Goal: Book appointment/travel/reservation

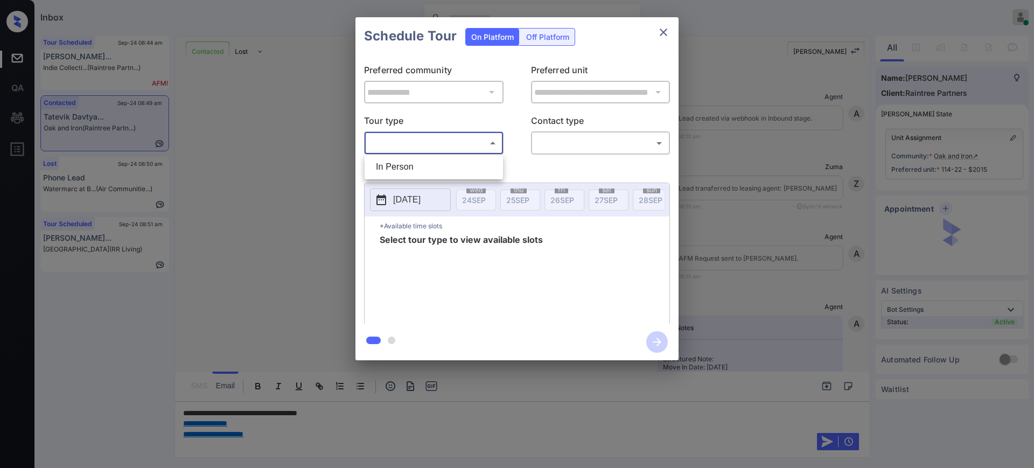
scroll to position [2064, 0]
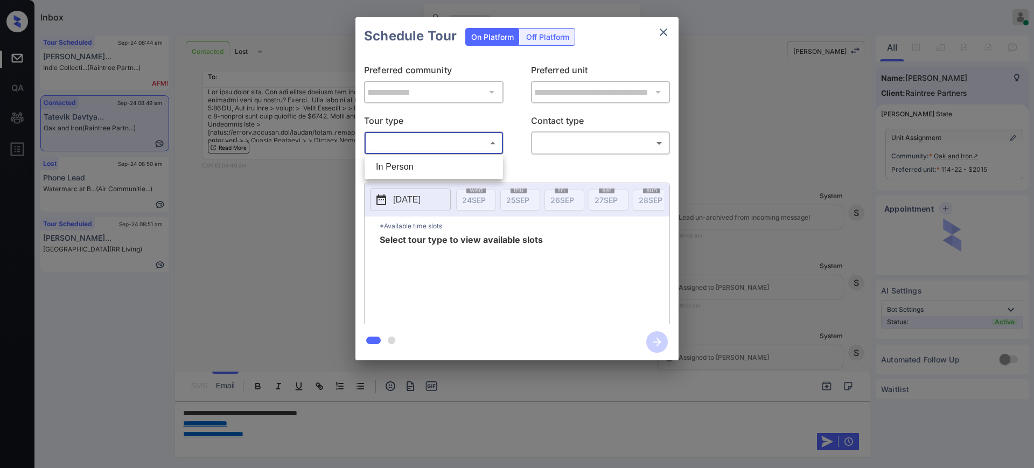
click at [397, 167] on li "In Person" at bounding box center [433, 166] width 133 height 19
type input "********"
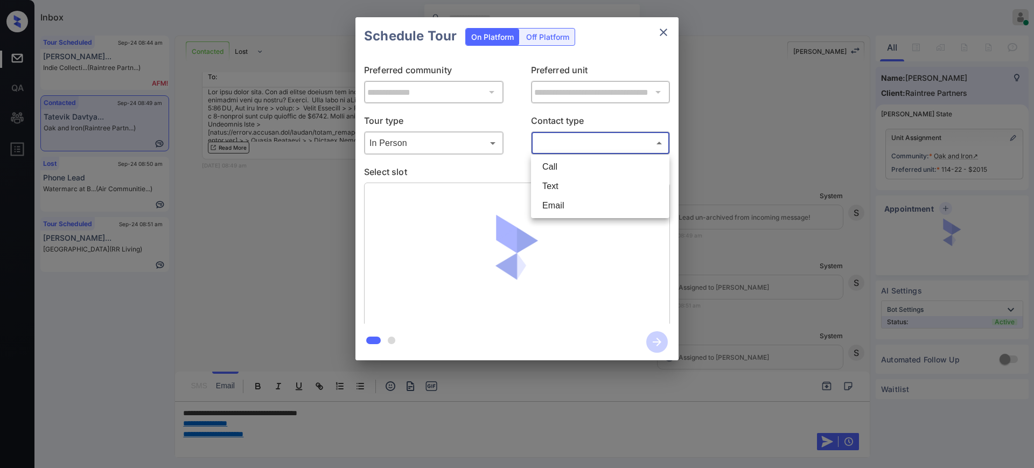
click at [562, 149] on body "Inbox Ajay Kumar Online Set yourself offline Set yourself on break Profile Swit…" at bounding box center [517, 234] width 1034 height 468
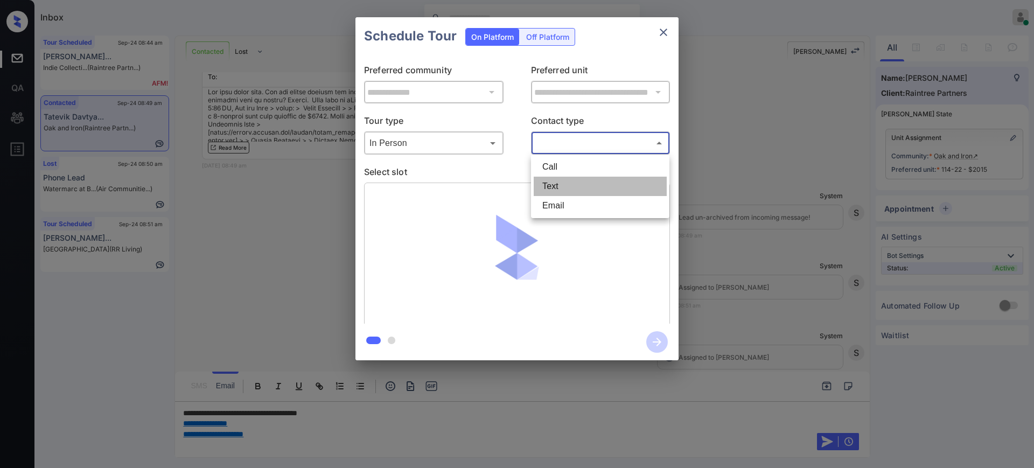
click at [557, 187] on li "Text" at bounding box center [599, 186] width 133 height 19
type input "****"
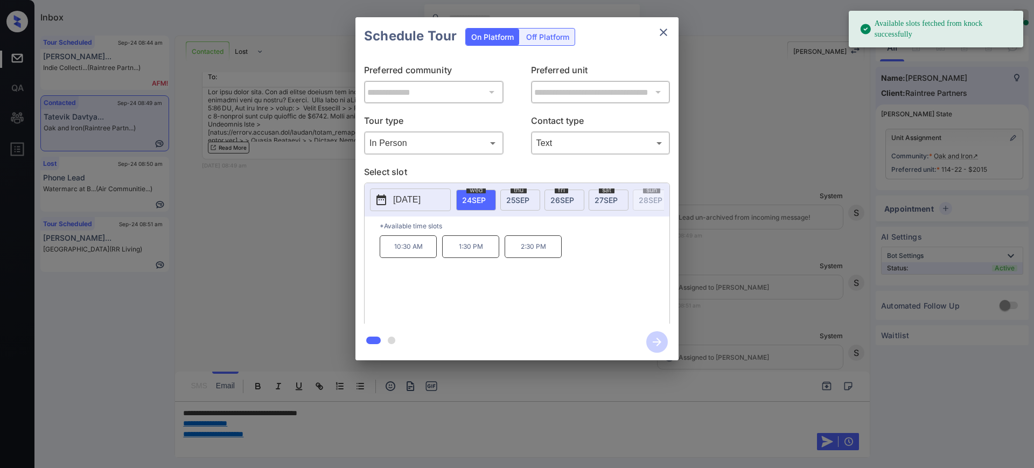
click at [404, 200] on p "2025-09-24" at bounding box center [406, 199] width 27 height 13
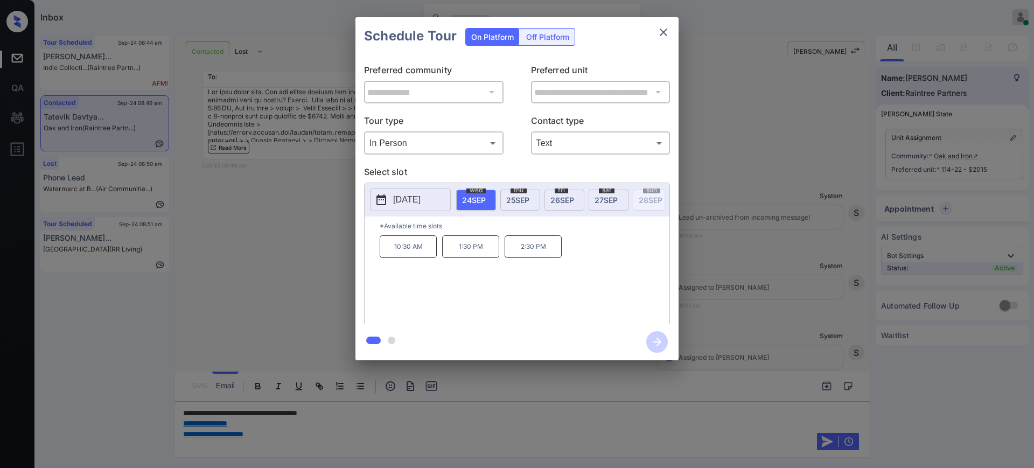
click at [769, 268] on div "**********" at bounding box center [517, 188] width 1034 height 377
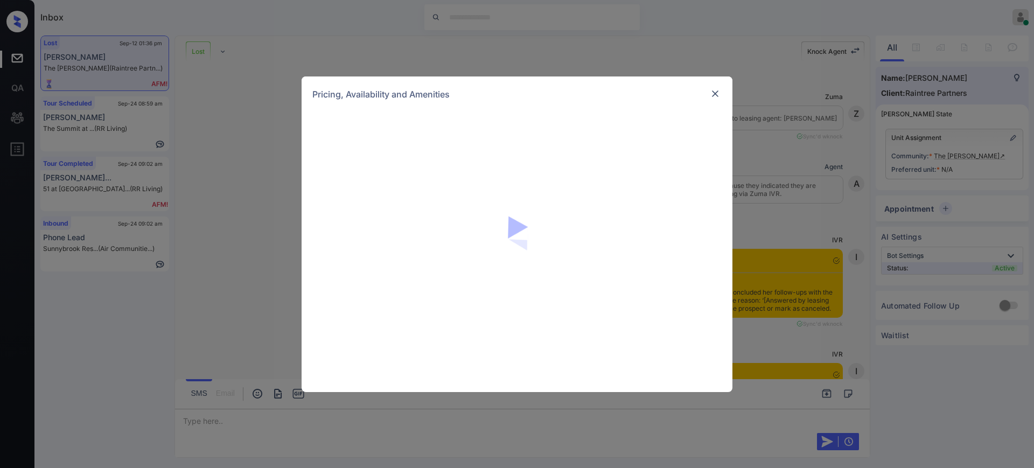
scroll to position [4345, 0]
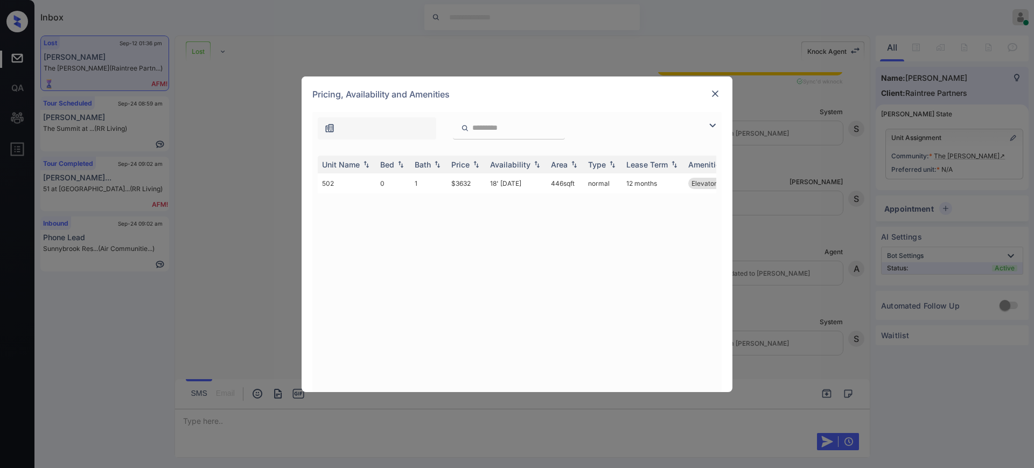
click at [711, 93] on img at bounding box center [714, 93] width 11 height 11
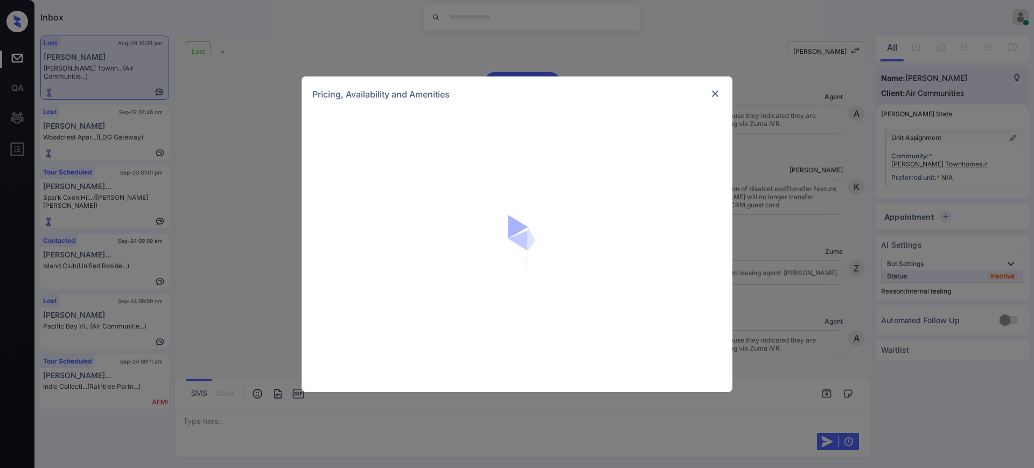
scroll to position [22011, 0]
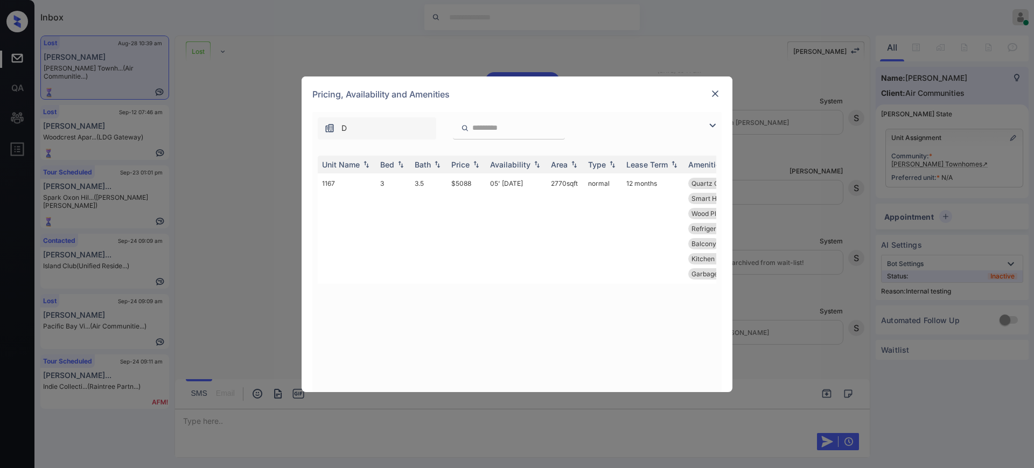
click at [716, 93] on img at bounding box center [714, 93] width 11 height 11
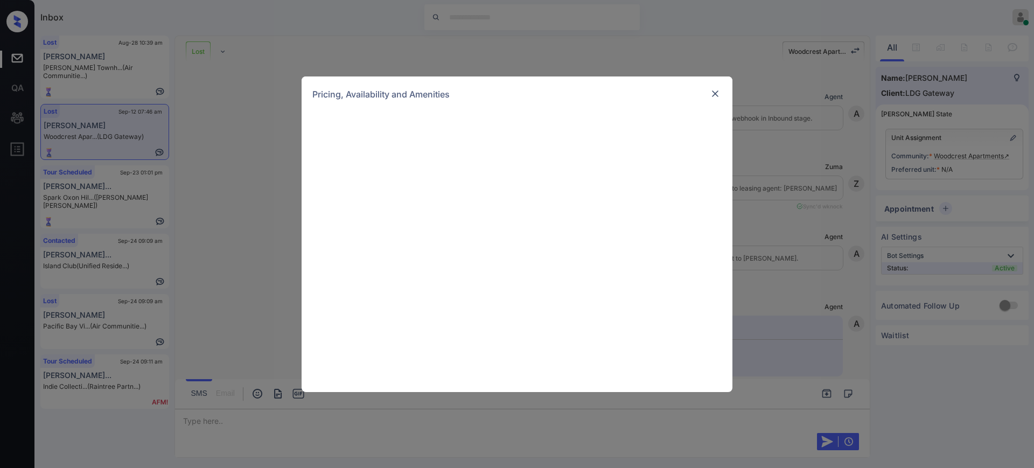
scroll to position [2161, 0]
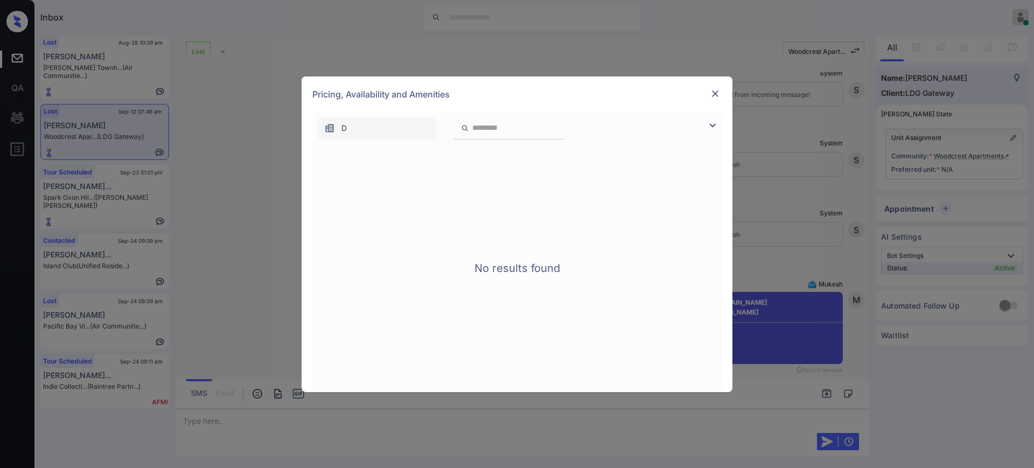
click at [709, 93] on img at bounding box center [714, 93] width 11 height 11
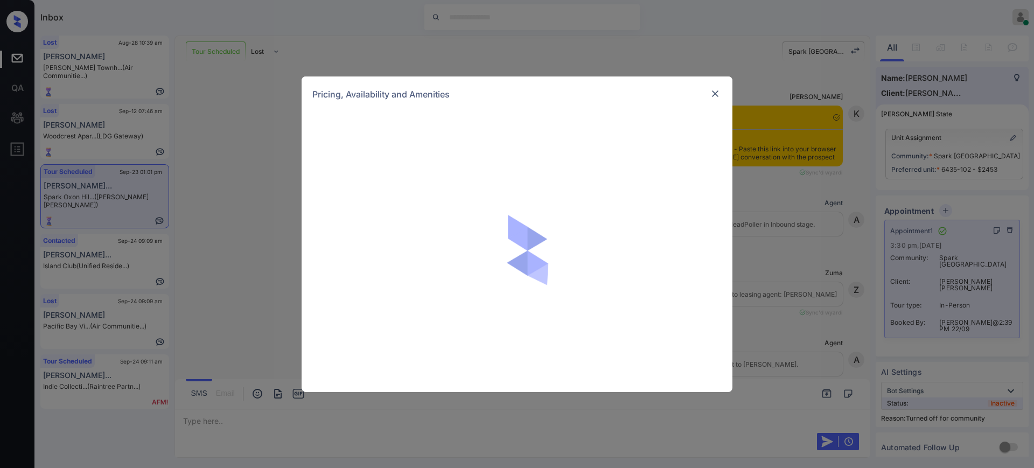
scroll to position [34, 0]
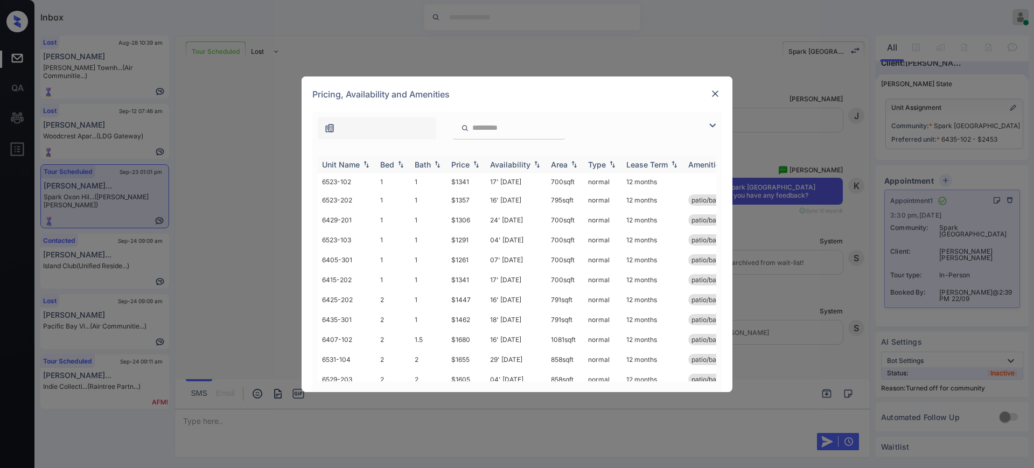
click at [385, 165] on div "Bed" at bounding box center [387, 164] width 14 height 9
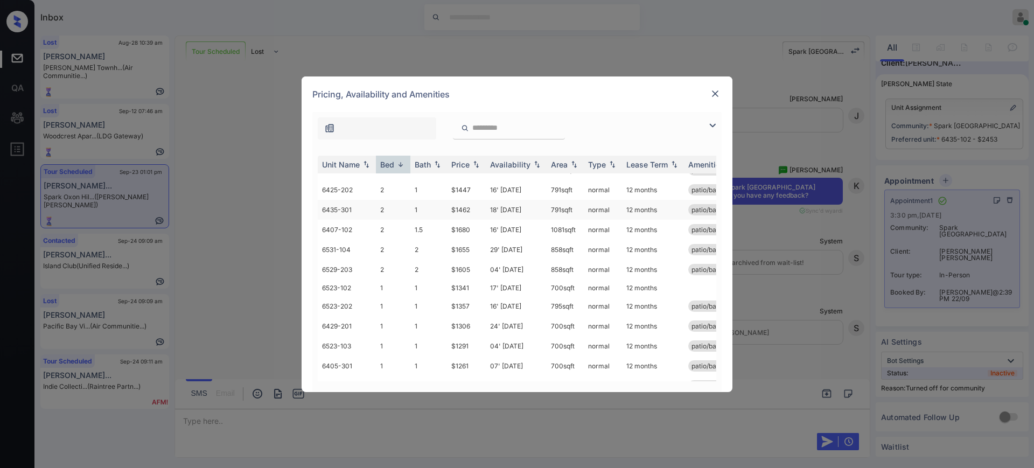
scroll to position [0, 0]
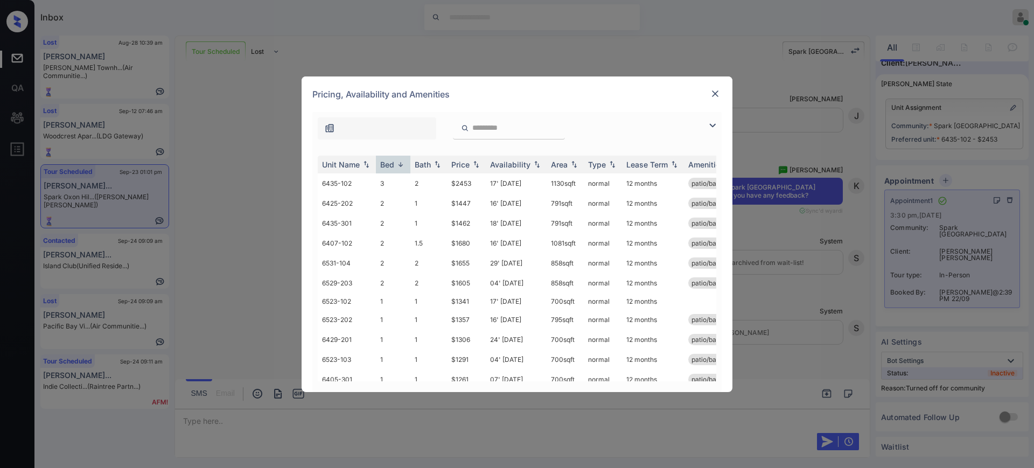
click at [715, 101] on div "Pricing, Availability and Amenities" at bounding box center [516, 94] width 431 height 36
click at [713, 91] on img at bounding box center [714, 93] width 11 height 11
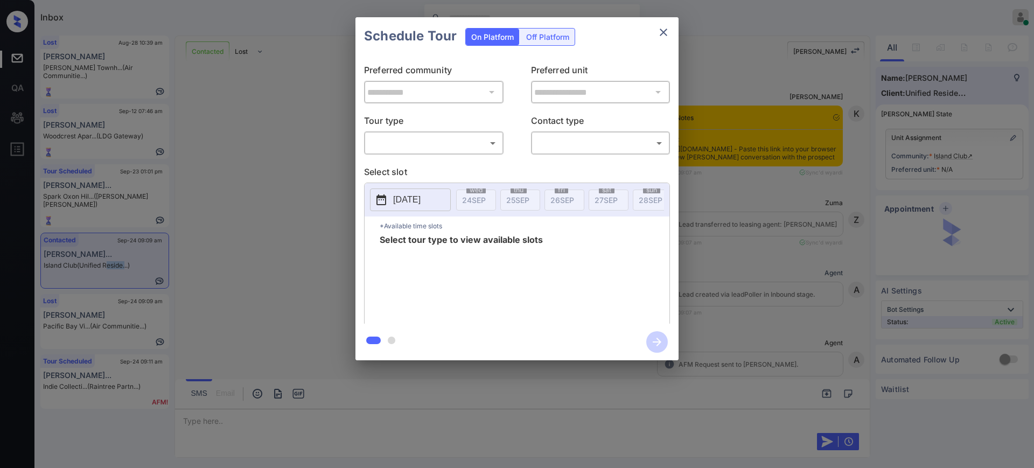
scroll to position [707, 0]
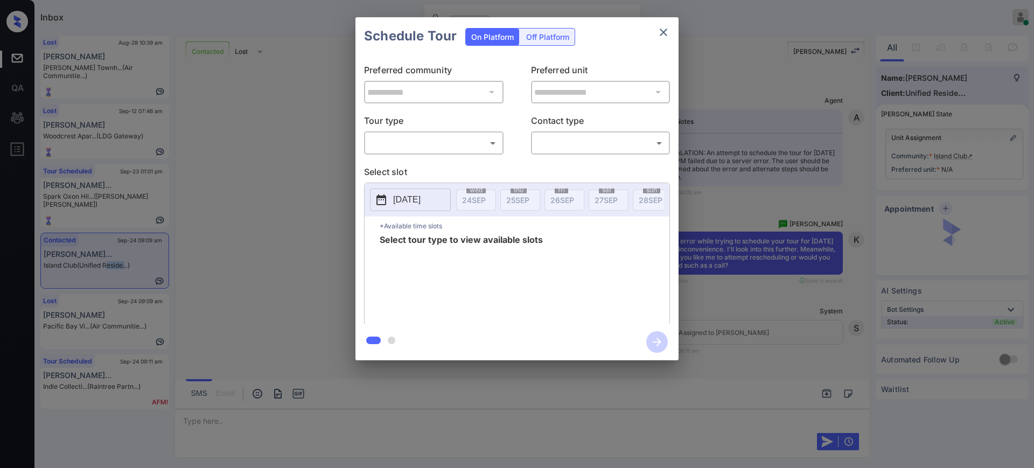
click at [403, 146] on body "Inbox Ajay Kumar Online Set yourself offline Set yourself on break Profile Swit…" at bounding box center [517, 234] width 1034 height 468
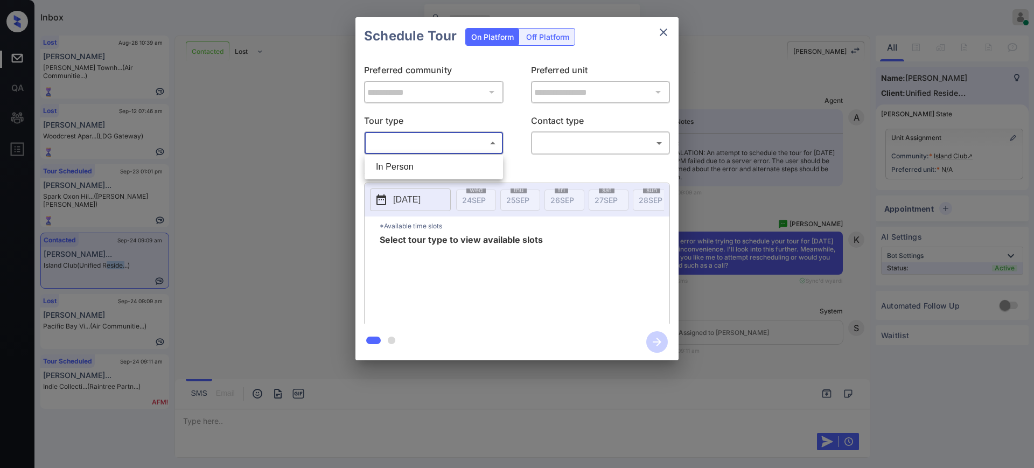
click at [409, 168] on li "In Person" at bounding box center [433, 166] width 133 height 19
type input "********"
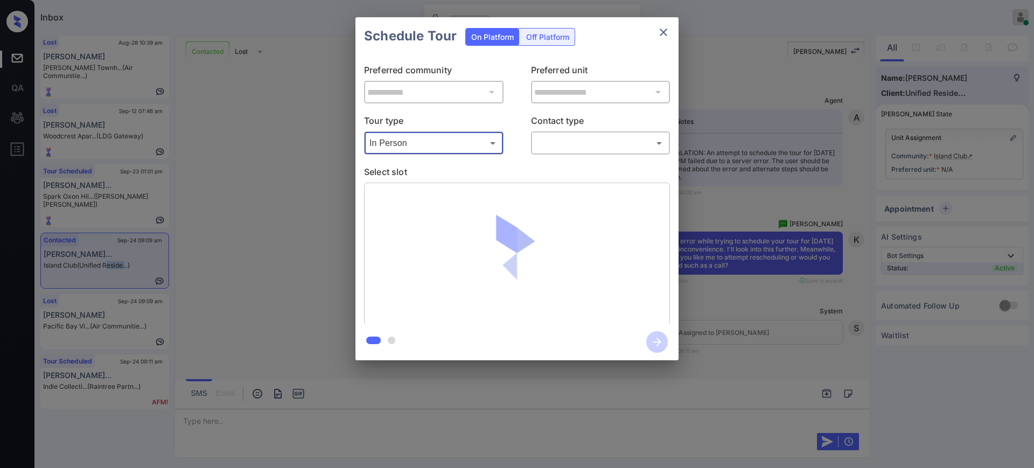
click at [567, 145] on body "Inbox Ajay Kumar Online Set yourself offline Set yourself on break Profile Swit…" at bounding box center [517, 234] width 1034 height 468
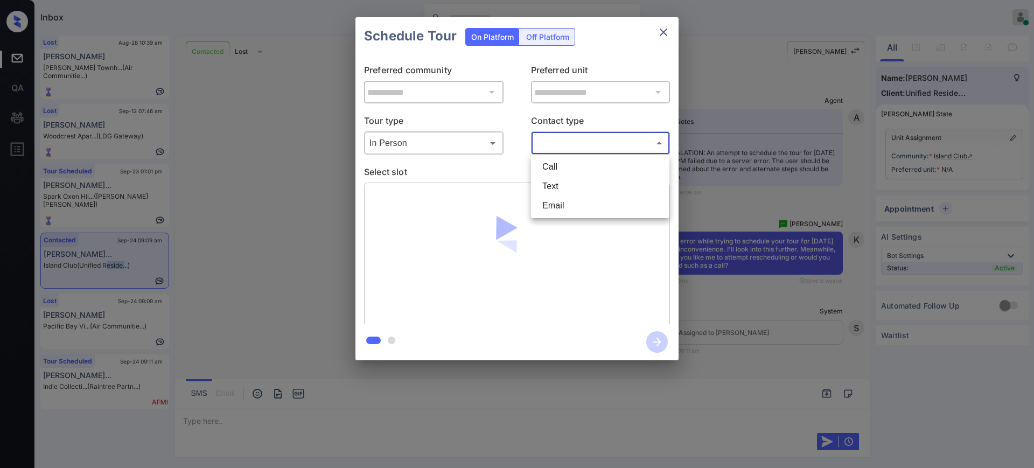
click at [551, 188] on li "Text" at bounding box center [599, 186] width 133 height 19
type input "****"
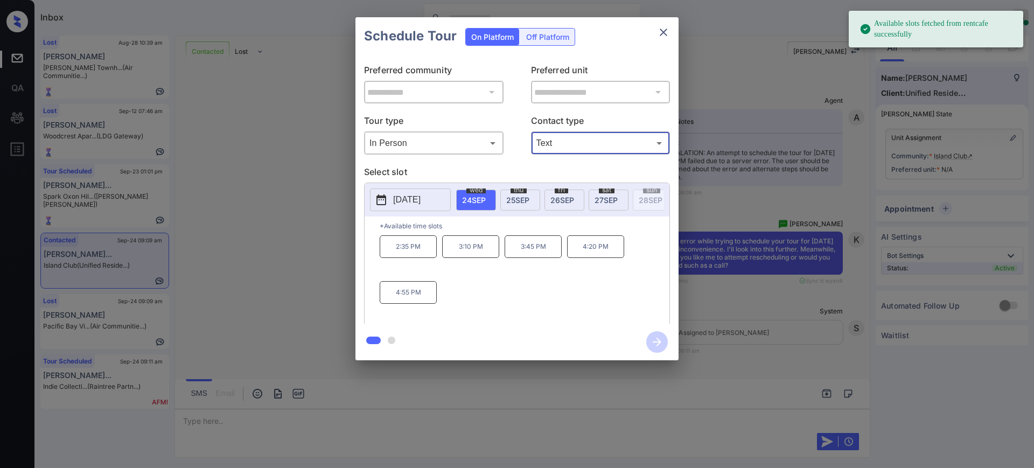
click at [516, 197] on span "25 SEP" at bounding box center [517, 199] width 23 height 9
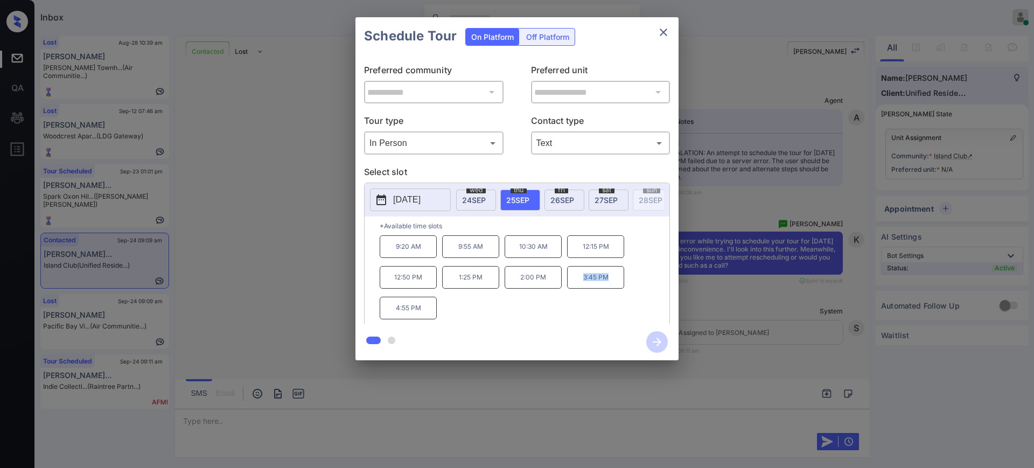
drag, startPoint x: 579, startPoint y: 288, endPoint x: 616, endPoint y: 289, distance: 37.7
click at [615, 289] on p "3:45 PM" at bounding box center [595, 277] width 57 height 23
copy p "3:45 PM"
click at [663, 40] on button "close" at bounding box center [663, 33] width 22 height 22
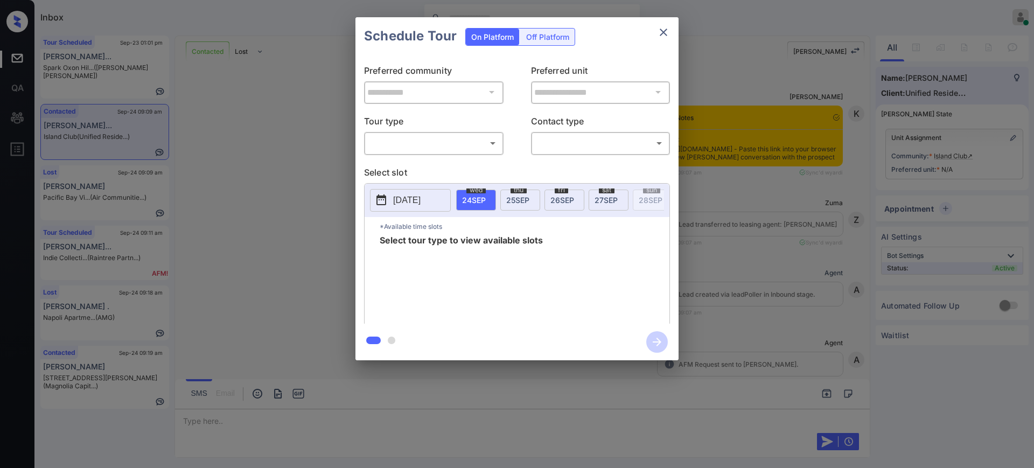
scroll to position [1130, 0]
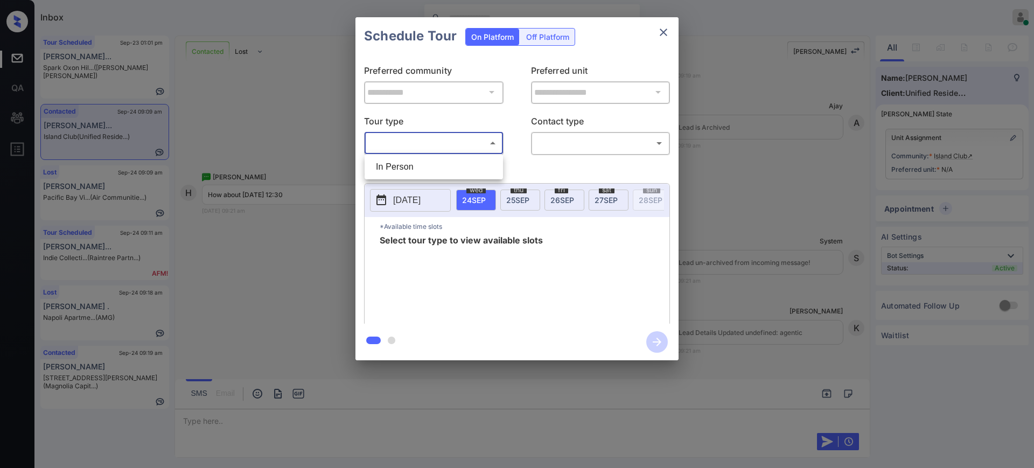
click at [416, 144] on body "Inbox Ajay Kumar Online Set yourself offline Set yourself on break Profile Swit…" at bounding box center [517, 234] width 1034 height 468
click at [429, 174] on li "In Person" at bounding box center [433, 166] width 133 height 19
type input "********"
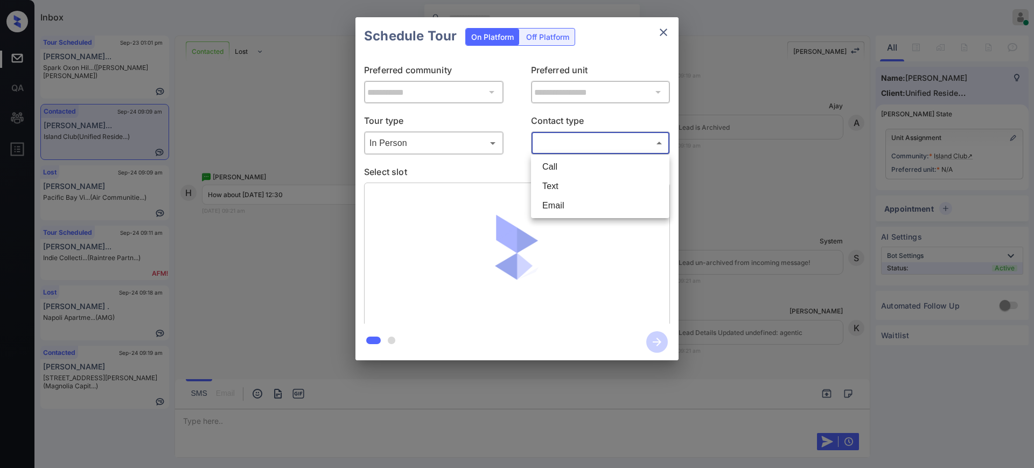
click at [559, 142] on body "Inbox Ajay Kumar Online Set yourself offline Set yourself on break Profile Swit…" at bounding box center [517, 234] width 1034 height 468
click at [558, 187] on li "Text" at bounding box center [599, 186] width 133 height 19
type input "****"
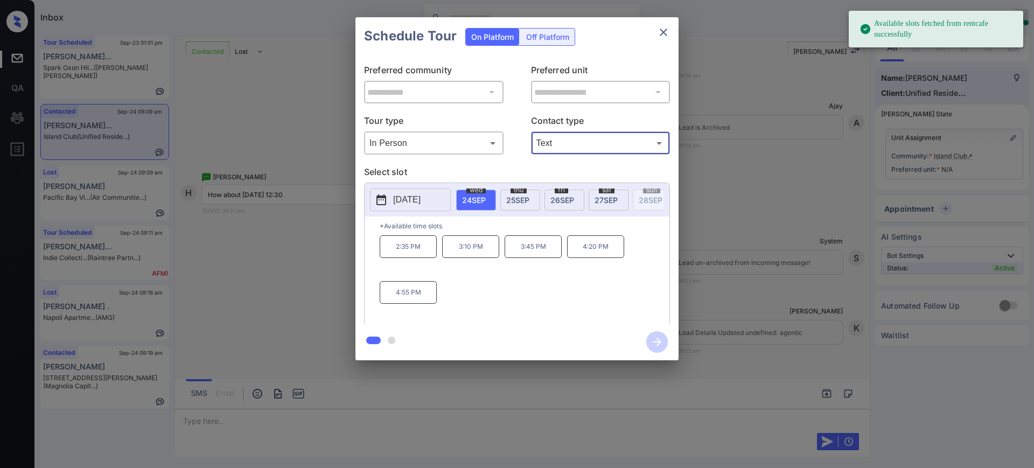
click at [420, 193] on p "[DATE]" at bounding box center [406, 199] width 27 height 13
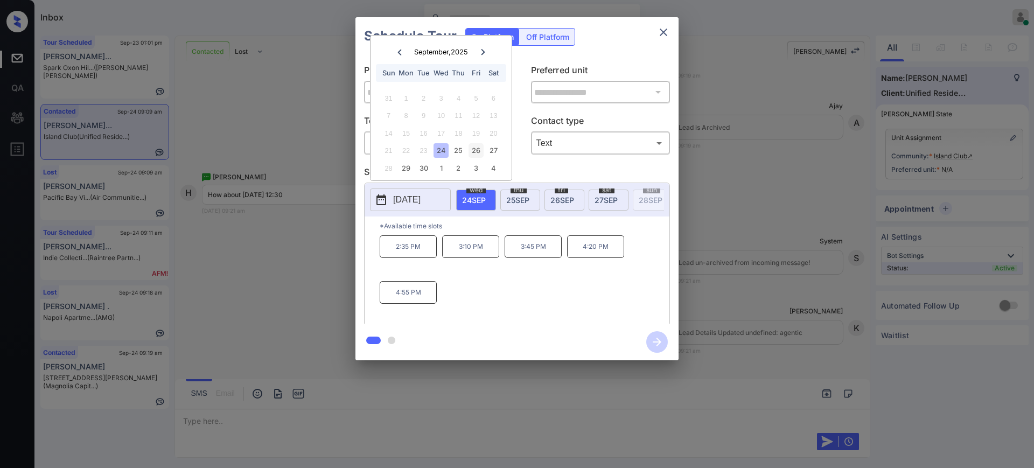
click at [470, 150] on div "26" at bounding box center [475, 150] width 15 height 15
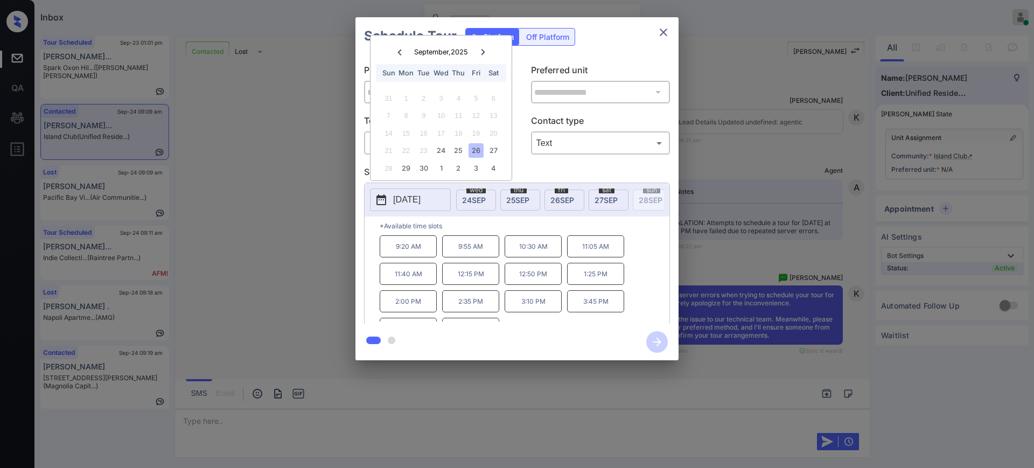
scroll to position [1347, 0]
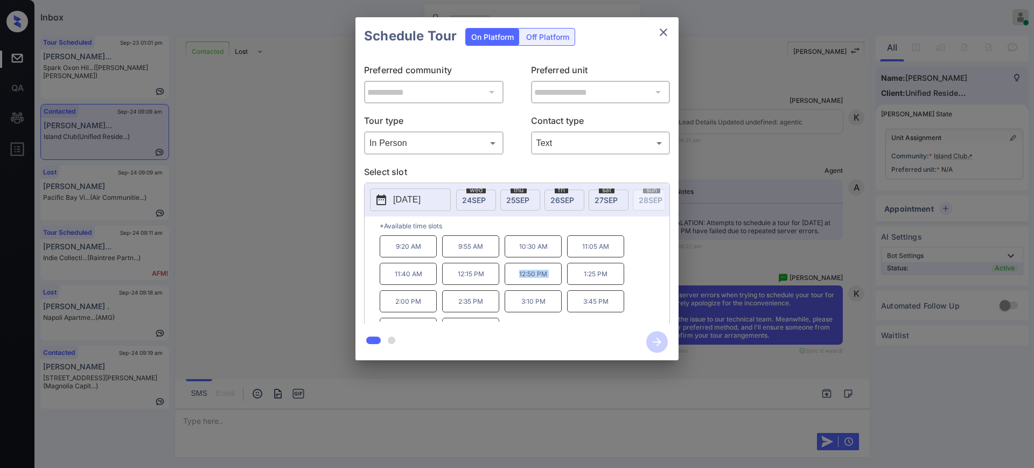
drag, startPoint x: 514, startPoint y: 286, endPoint x: 572, endPoint y: 284, distance: 58.2
click at [571, 284] on div "9:20 AM 9:55 AM 10:30 AM 11:05 AM 11:40 AM 12:15 PM 12:50 PM 1:25 PM 2:00 PM 2:…" at bounding box center [525, 278] width 290 height 86
copy p "12:50 PM"
click at [663, 39] on button "close" at bounding box center [663, 33] width 22 height 22
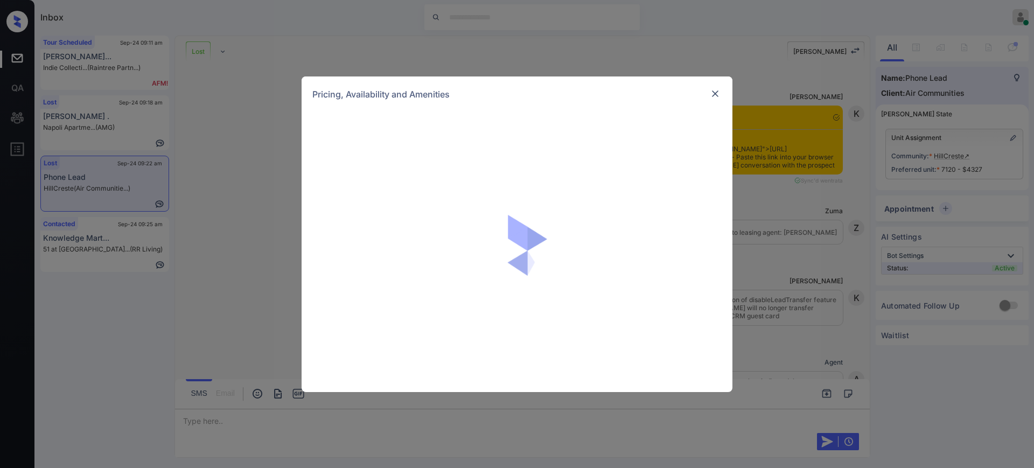
scroll to position [5820, 0]
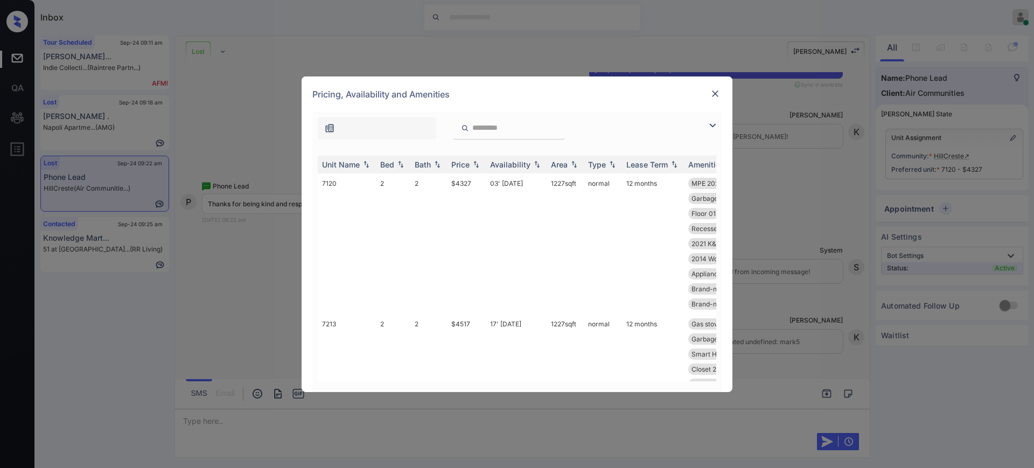
click at [720, 93] on img at bounding box center [714, 93] width 11 height 11
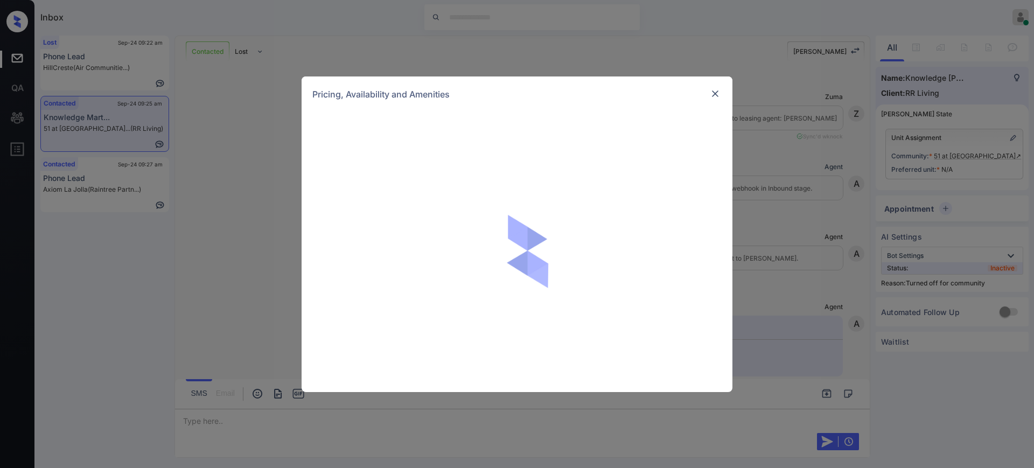
scroll to position [1704, 0]
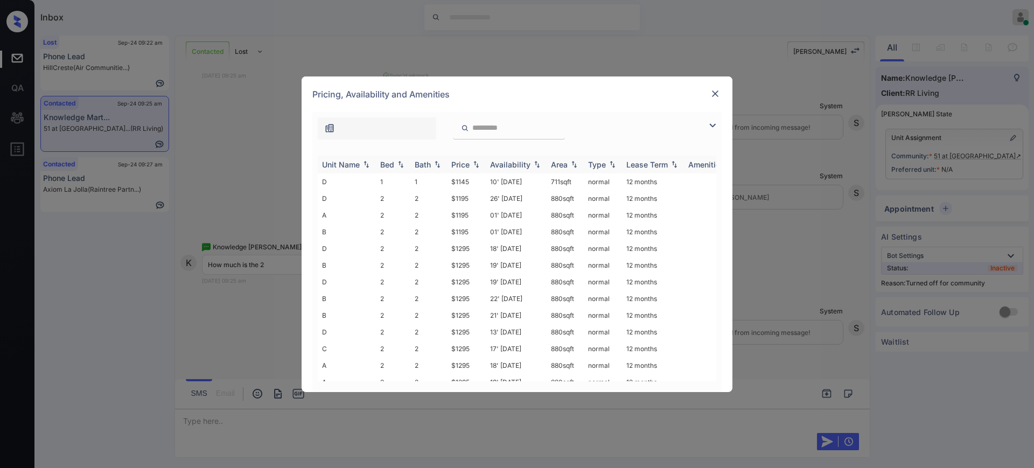
click at [385, 165] on div "Bed" at bounding box center [387, 164] width 14 height 9
drag, startPoint x: 449, startPoint y: 348, endPoint x: 480, endPoint y: 347, distance: 30.7
click at [479, 347] on td "$1295" at bounding box center [466, 348] width 39 height 17
copy td "$1295"
drag, startPoint x: 444, startPoint y: 216, endPoint x: 481, endPoint y: 216, distance: 36.6
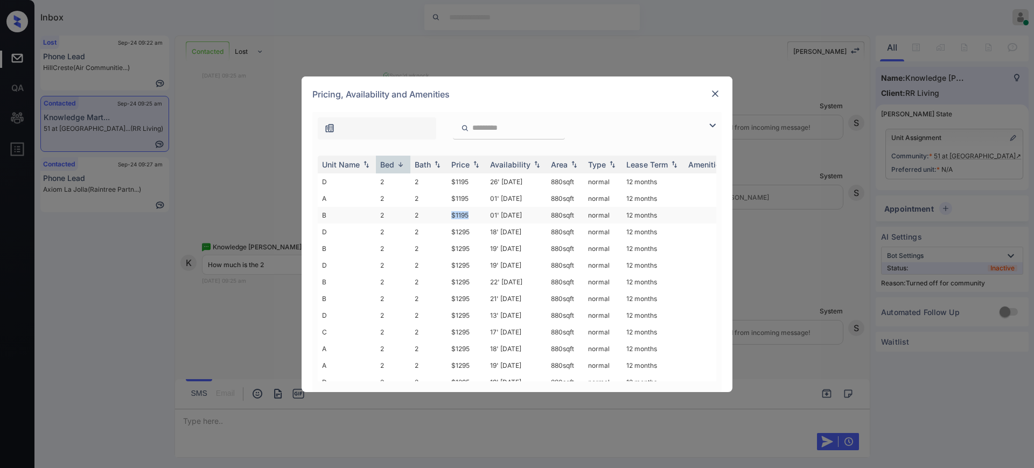
click at [475, 214] on tr "B 2 2 $1195 01' Oct 25 880 sqft normal 12 months" at bounding box center [599, 215] width 563 height 17
copy tr "$1195"
drag, startPoint x: 465, startPoint y: 183, endPoint x: 475, endPoint y: 184, distance: 9.7
click at [474, 183] on tr "D 2 2 $1195 26' Sep 25 880 sqft normal 12 months" at bounding box center [599, 181] width 563 height 17
copy tr "$1195"
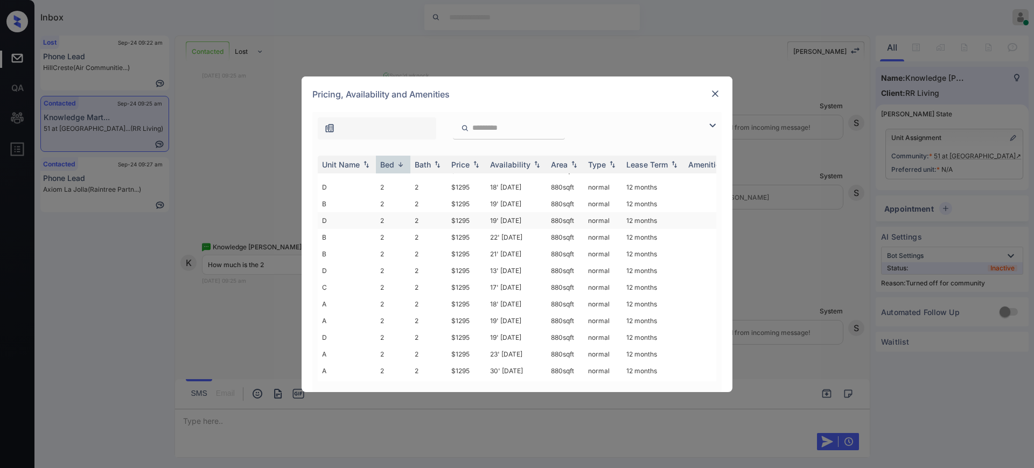
scroll to position [0, 0]
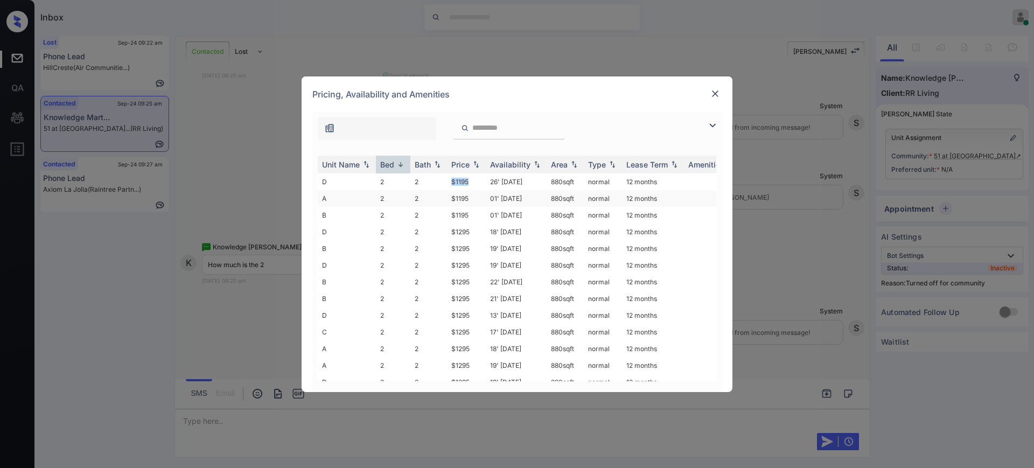
copy tr "$1195"
click at [718, 94] on img at bounding box center [714, 93] width 11 height 11
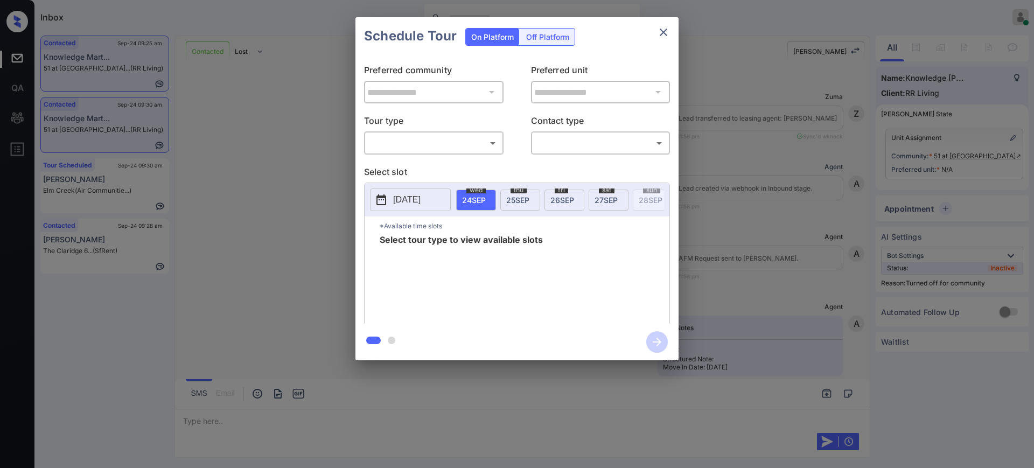
scroll to position [2127, 0]
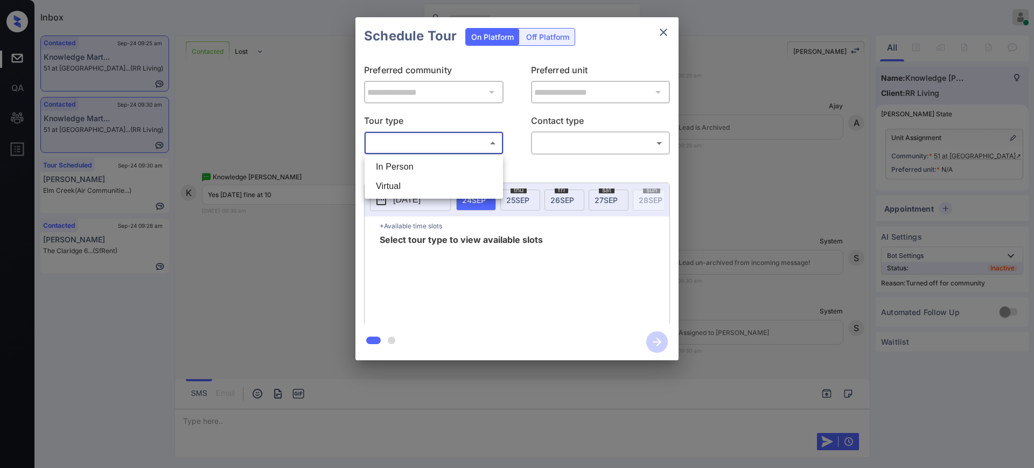
click at [409, 142] on body "Inbox [PERSON_NAME] Online Set yourself offline Set yourself on break Profile S…" at bounding box center [517, 234] width 1034 height 468
click at [406, 161] on li "In Person" at bounding box center [433, 166] width 133 height 19
type input "********"
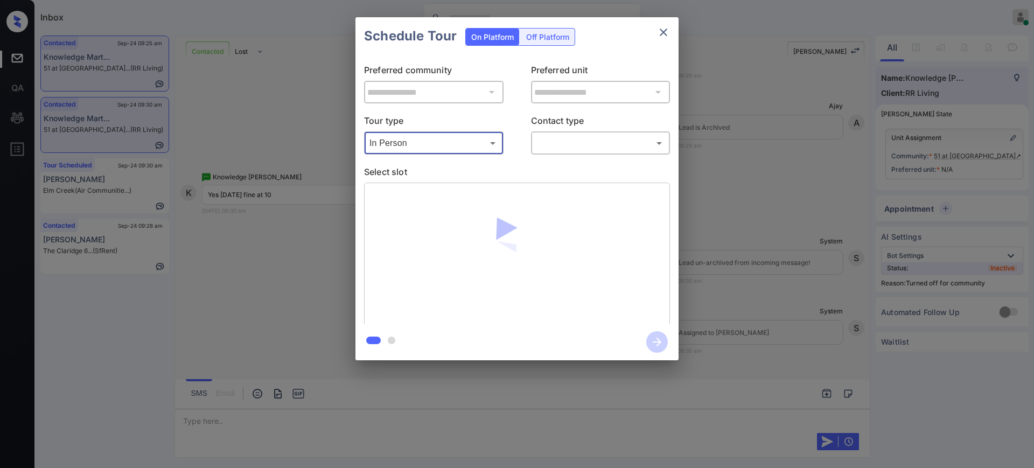
click at [549, 143] on body "Inbox [PERSON_NAME] Online Set yourself offline Set yourself on break Profile S…" at bounding box center [517, 234] width 1034 height 468
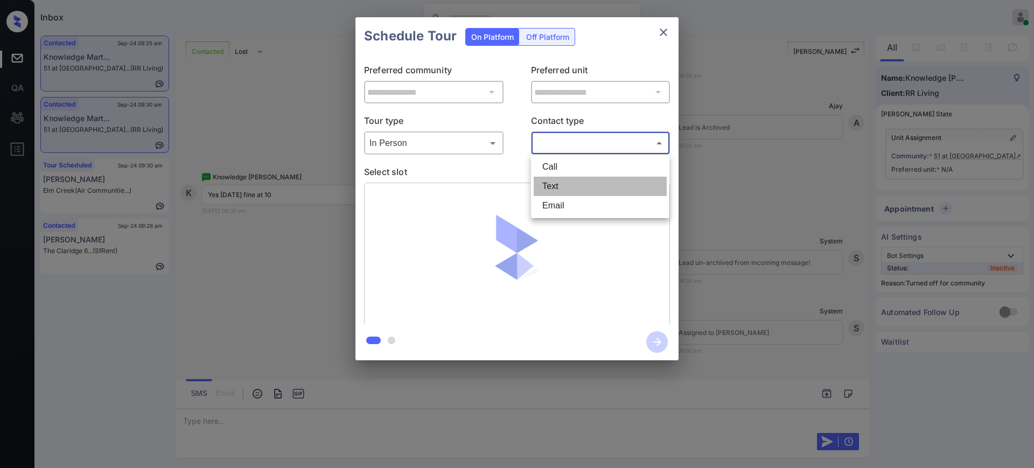
click at [559, 192] on li "Text" at bounding box center [599, 186] width 133 height 19
type input "****"
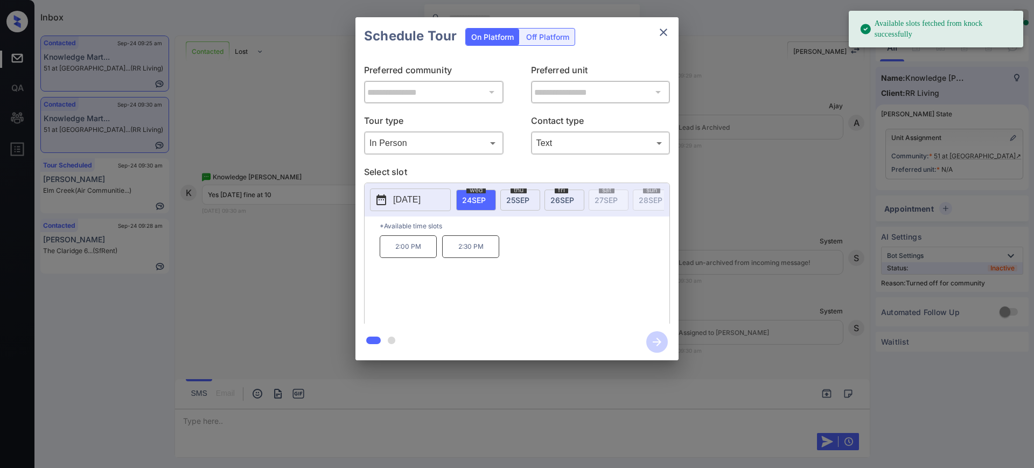
click at [511, 200] on span "[DATE]" at bounding box center [517, 199] width 23 height 9
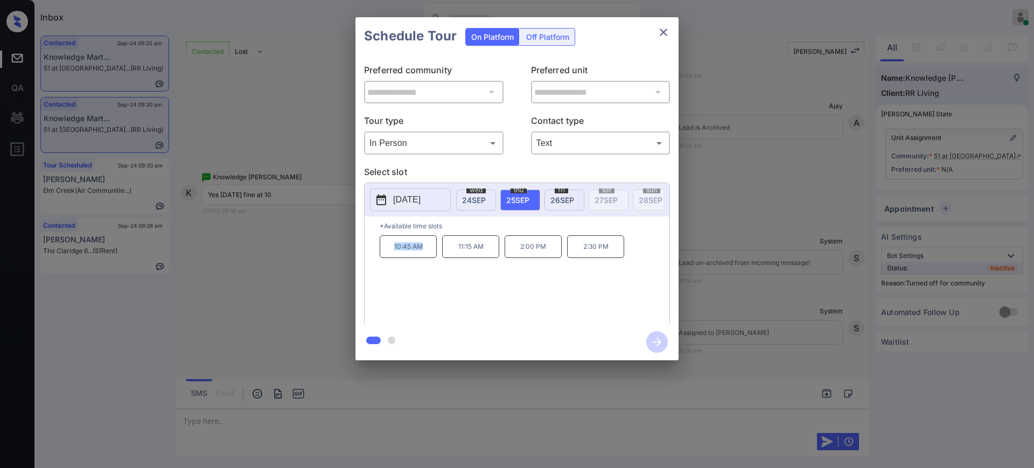
drag, startPoint x: 389, startPoint y: 256, endPoint x: 449, endPoint y: 245, distance: 61.3
click at [437, 251] on div "10:45 AM 11:15 AM 2:00 PM 2:30 PM" at bounding box center [525, 278] width 290 height 86
copy p "10:45 AM"
click at [663, 33] on icon "close" at bounding box center [663, 32] width 13 height 13
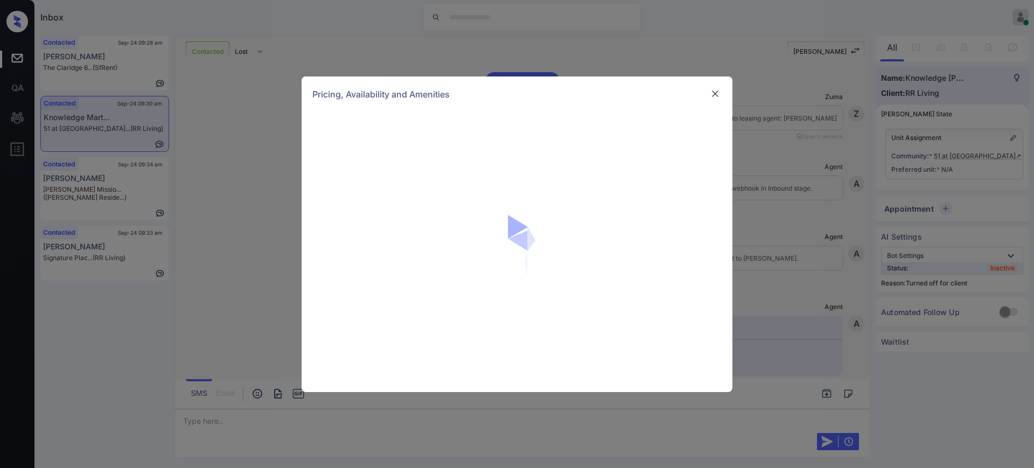
scroll to position [2829, 0]
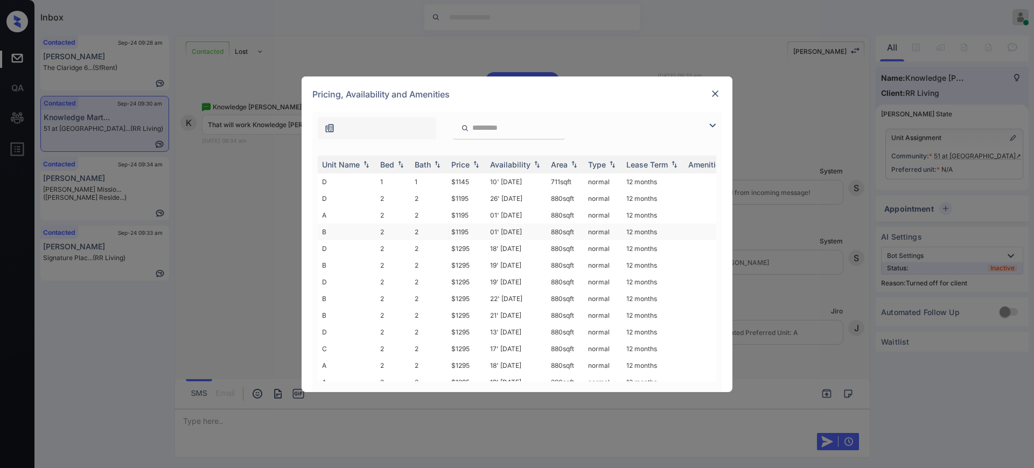
click at [453, 226] on td "$1195" at bounding box center [466, 231] width 39 height 17
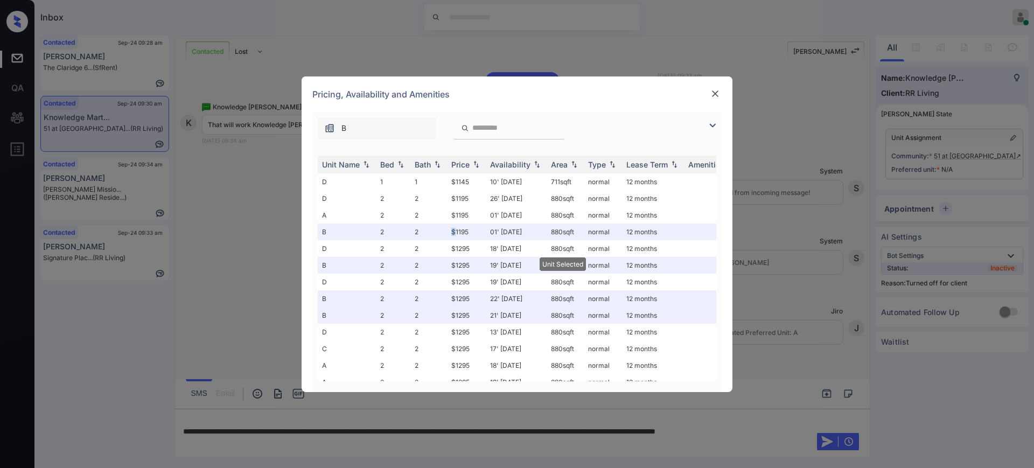
click at [716, 89] on img at bounding box center [714, 93] width 11 height 11
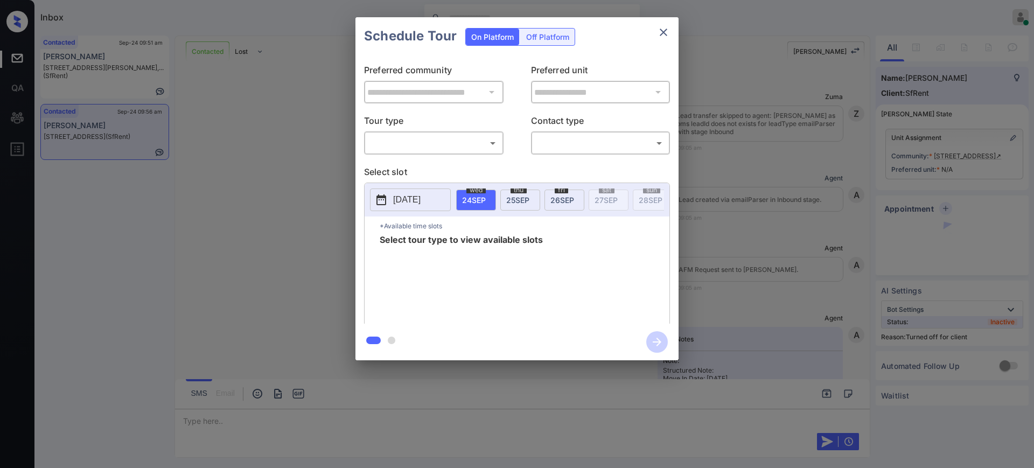
click at [556, 39] on div "Off Platform" at bounding box center [548, 37] width 54 height 17
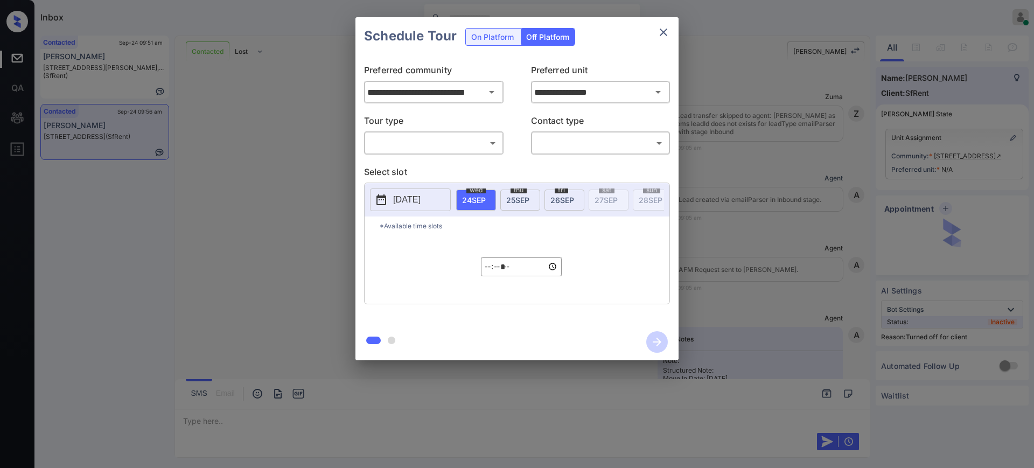
scroll to position [1714, 0]
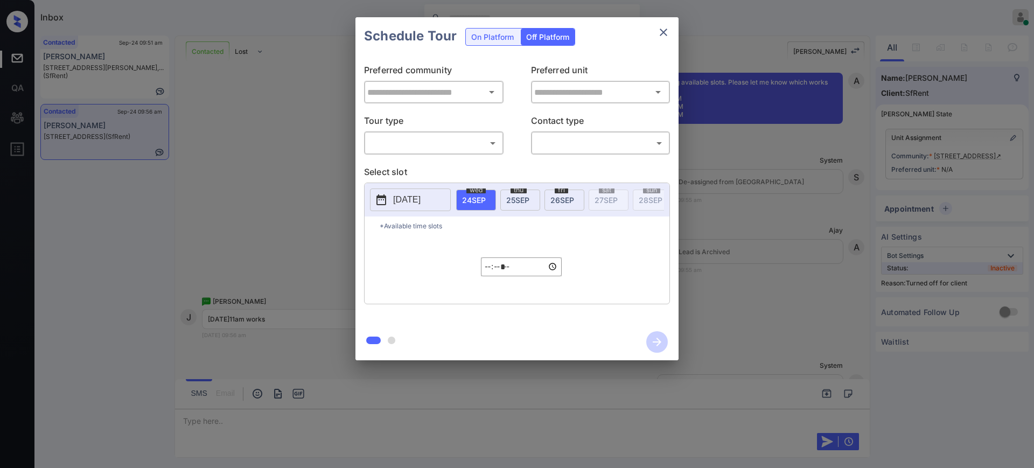
type input "**********"
click at [555, 95] on input "**********" at bounding box center [600, 92] width 138 height 22
click at [797, 153] on div "**********" at bounding box center [517, 188] width 1034 height 377
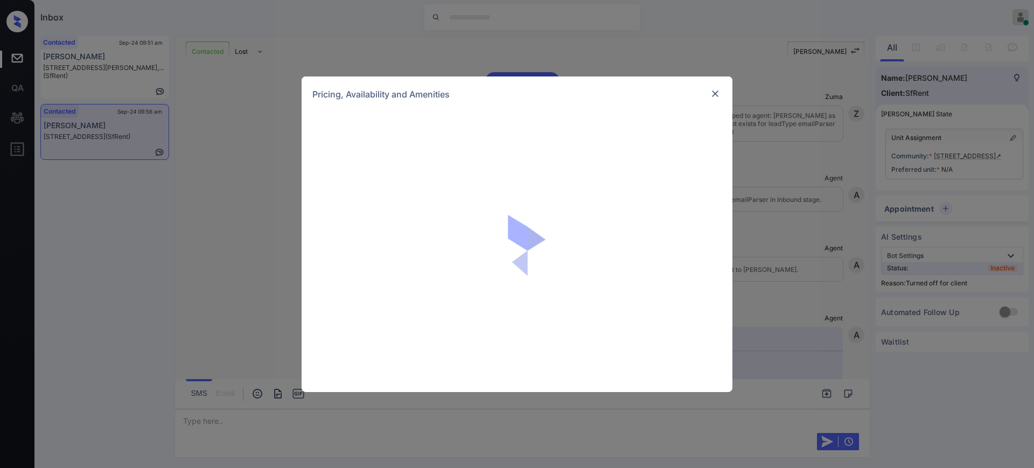
scroll to position [1714, 0]
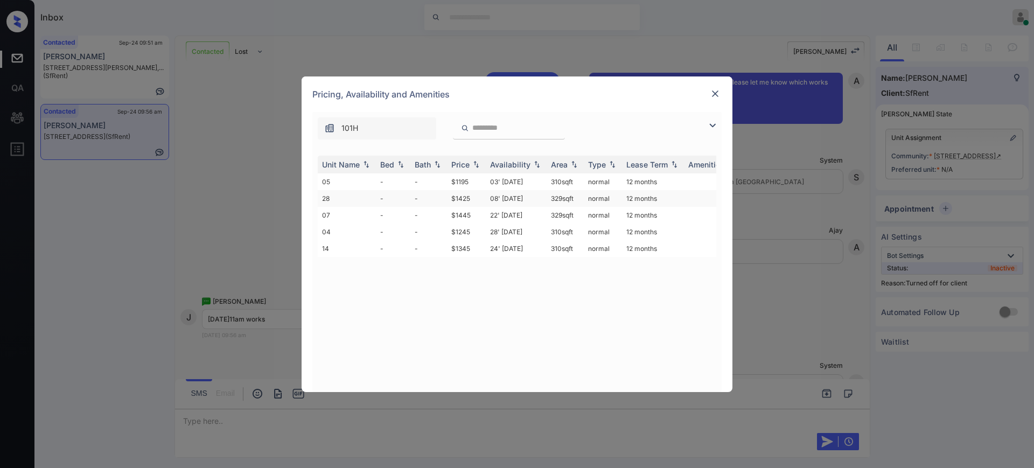
click at [513, 199] on td "08' [DATE]" at bounding box center [516, 198] width 61 height 17
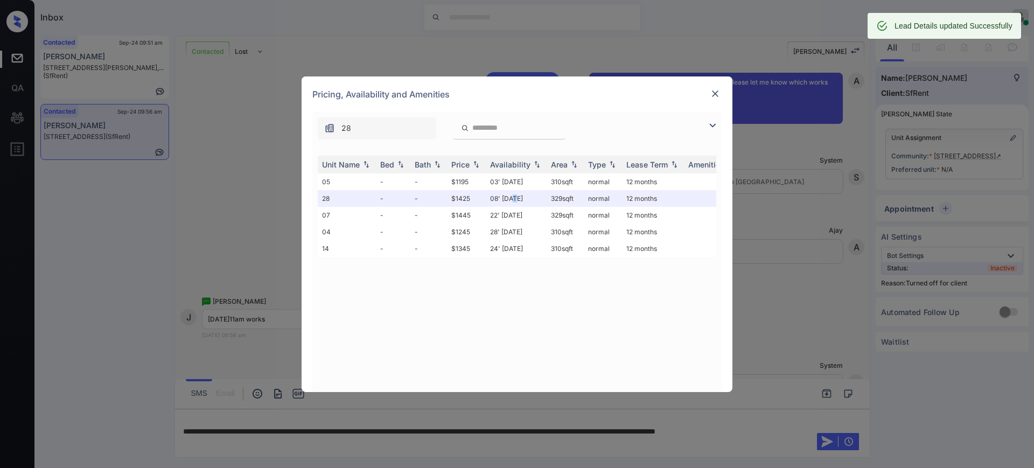
click at [716, 94] on img at bounding box center [714, 93] width 11 height 11
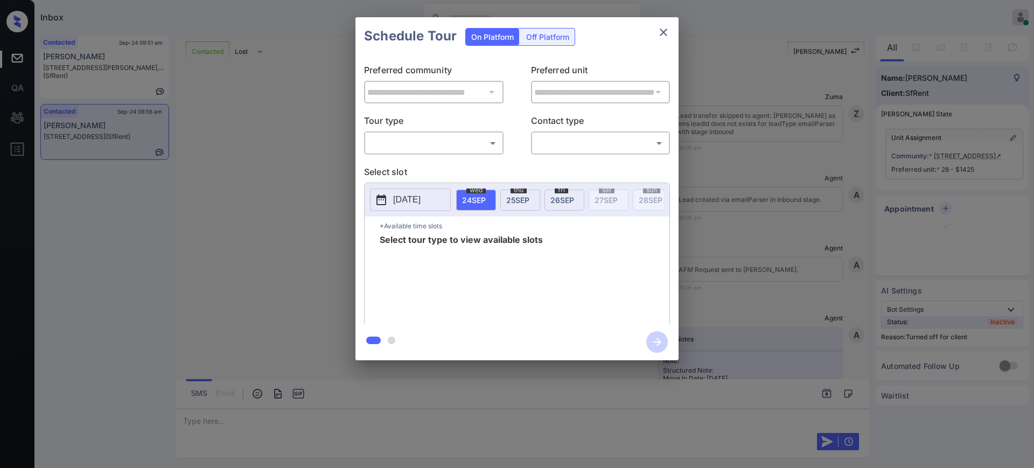
scroll to position [1853, 0]
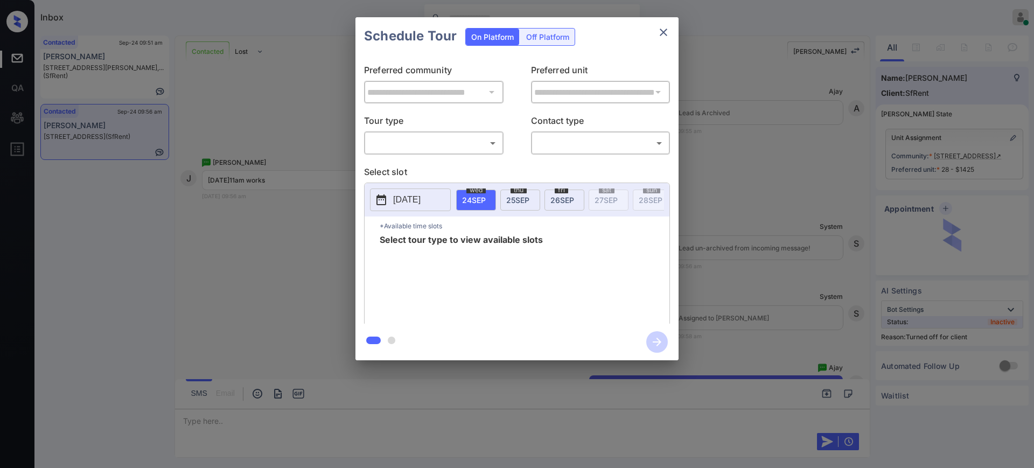
click at [549, 36] on div "Off Platform" at bounding box center [548, 37] width 54 height 17
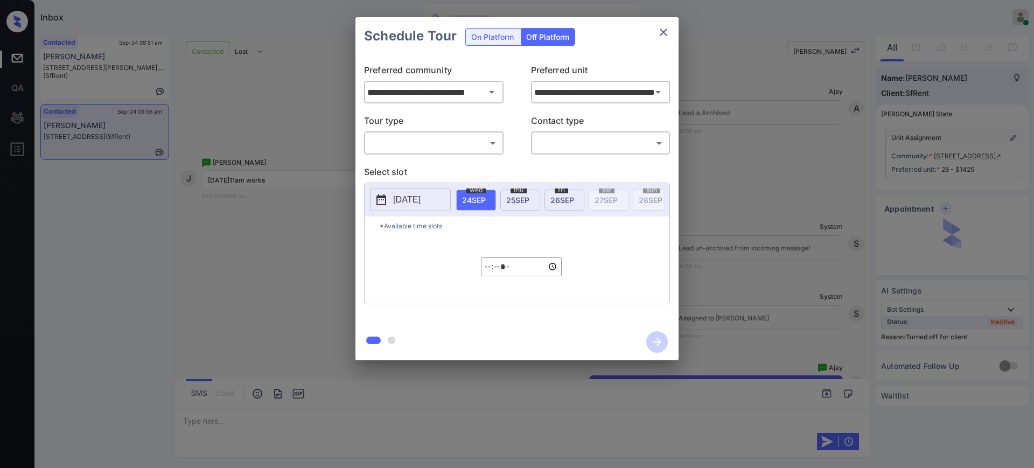
click at [432, 143] on body "Inbox [PERSON_NAME] Online Set yourself offline Set yourself on break Profile S…" at bounding box center [517, 234] width 1034 height 468
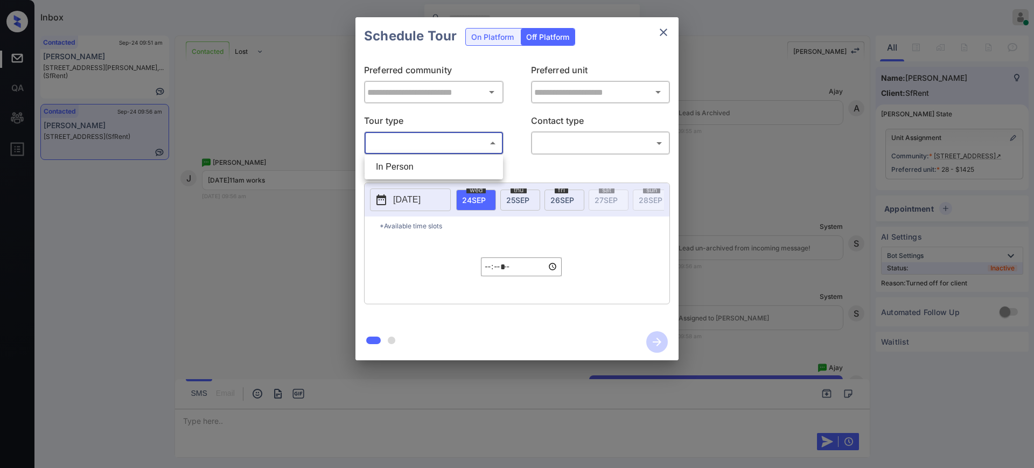
type input "**********"
click at [428, 168] on li "In Person" at bounding box center [433, 166] width 133 height 19
type input "********"
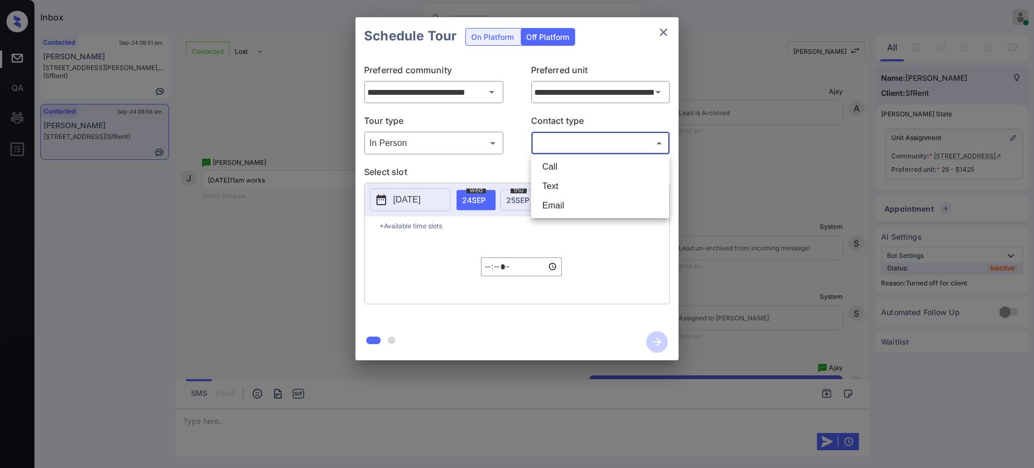
click at [557, 138] on body "Inbox [PERSON_NAME] Online Set yourself offline Set yourself on break Profile S…" at bounding box center [517, 234] width 1034 height 468
click at [560, 177] on li "Text" at bounding box center [599, 186] width 133 height 19
type input "****"
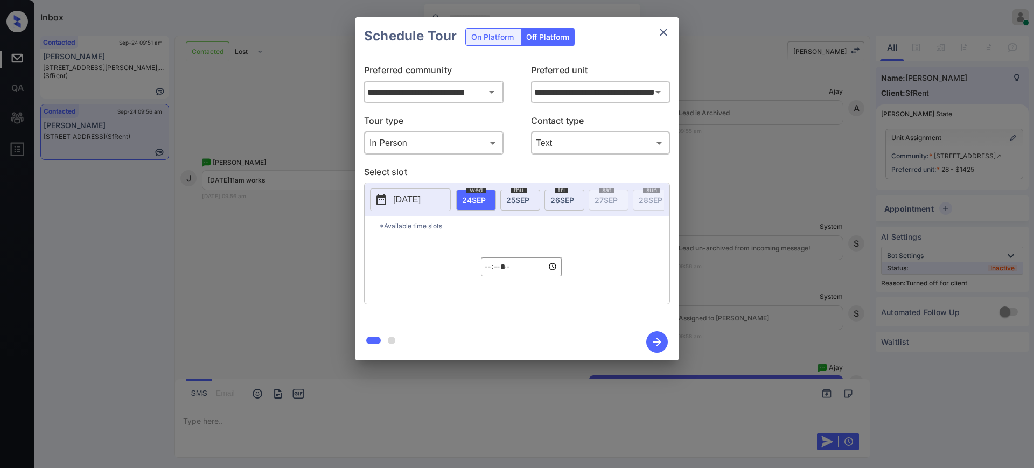
click at [420, 194] on p "[DATE]" at bounding box center [406, 199] width 27 height 13
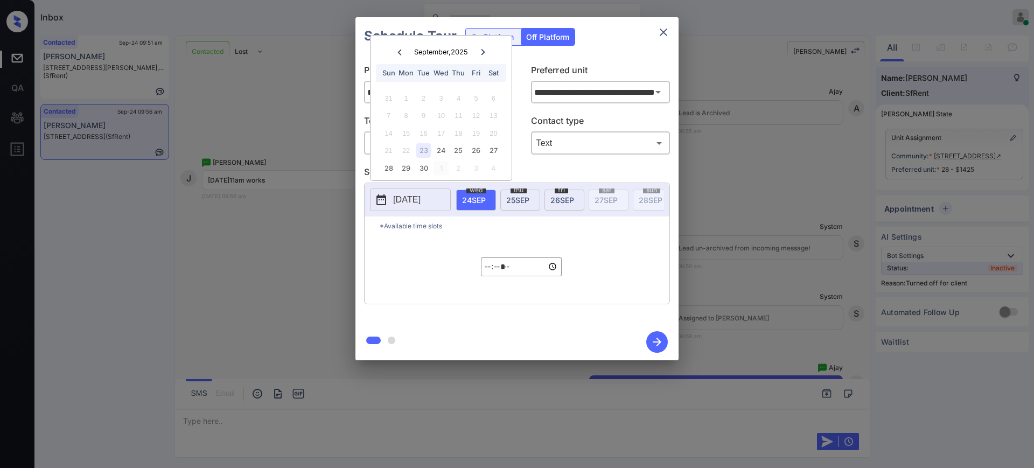
click at [439, 168] on div "1" at bounding box center [440, 168] width 15 height 15
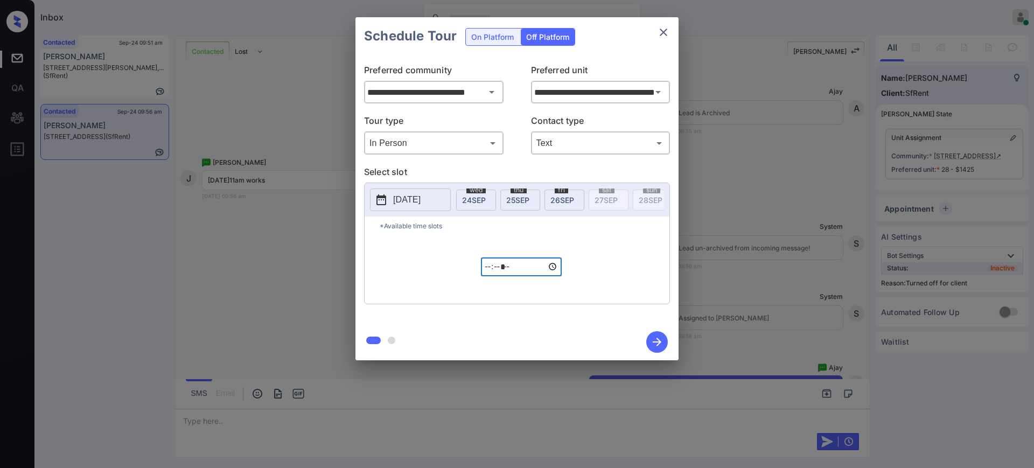
click at [489, 276] on input "*****" at bounding box center [521, 266] width 81 height 19
type input "*****"
type input "**********"
click at [656, 345] on icon "button" at bounding box center [657, 342] width 22 height 22
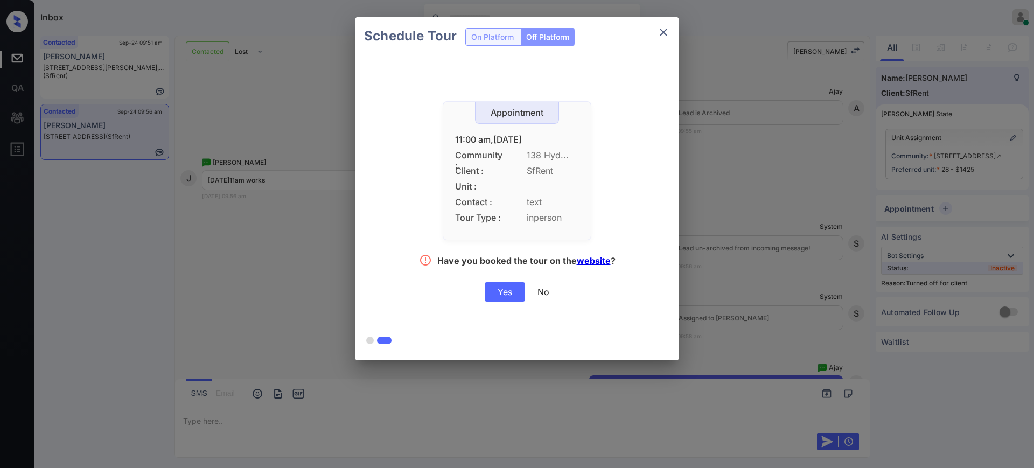
click at [506, 296] on div "Yes" at bounding box center [504, 291] width 40 height 19
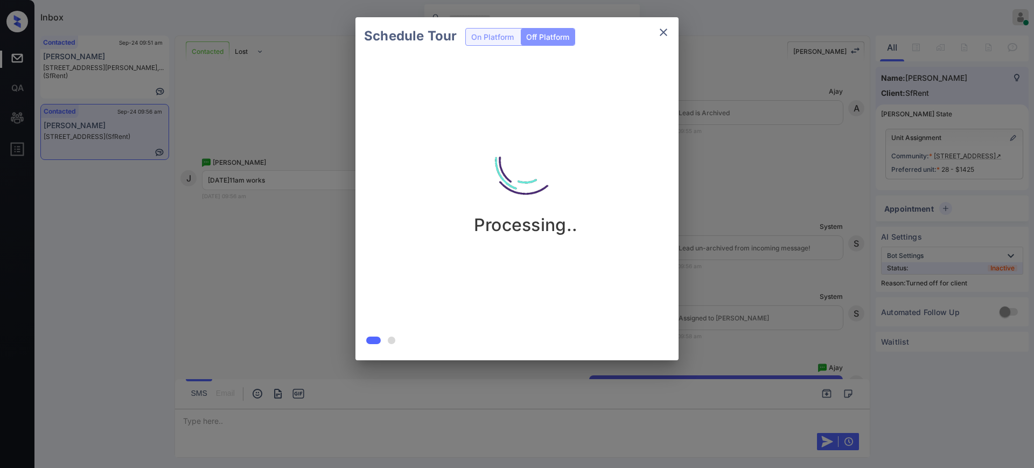
drag, startPoint x: 949, startPoint y: 217, endPoint x: 938, endPoint y: 220, distance: 11.0
click at [938, 220] on div "Schedule Tour On Platform Off Platform Processing.." at bounding box center [517, 188] width 1034 height 377
